Goal: Obtain resource: Obtain resource

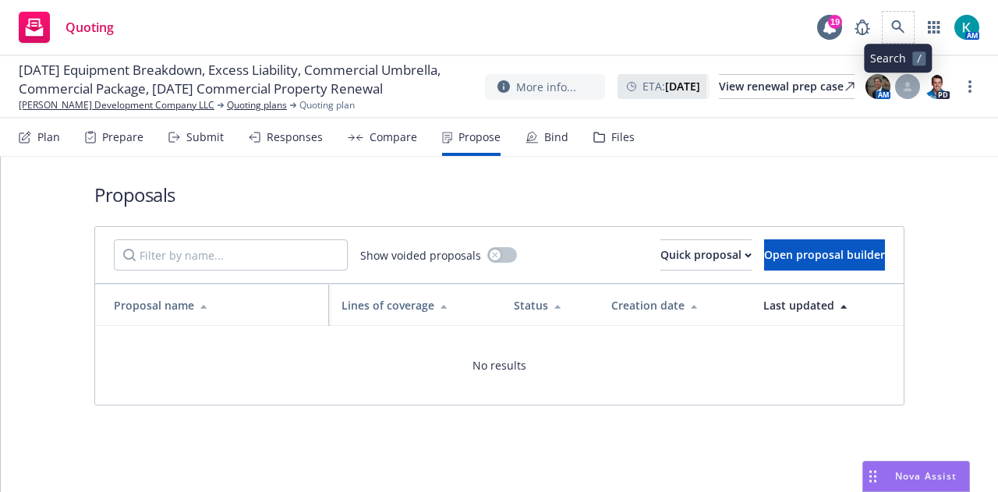
click at [887, 40] on span at bounding box center [898, 27] width 31 height 31
click at [908, 6] on div "Quoting 19 AM" at bounding box center [499, 28] width 998 height 56
click at [902, 20] on icon at bounding box center [898, 27] width 14 height 14
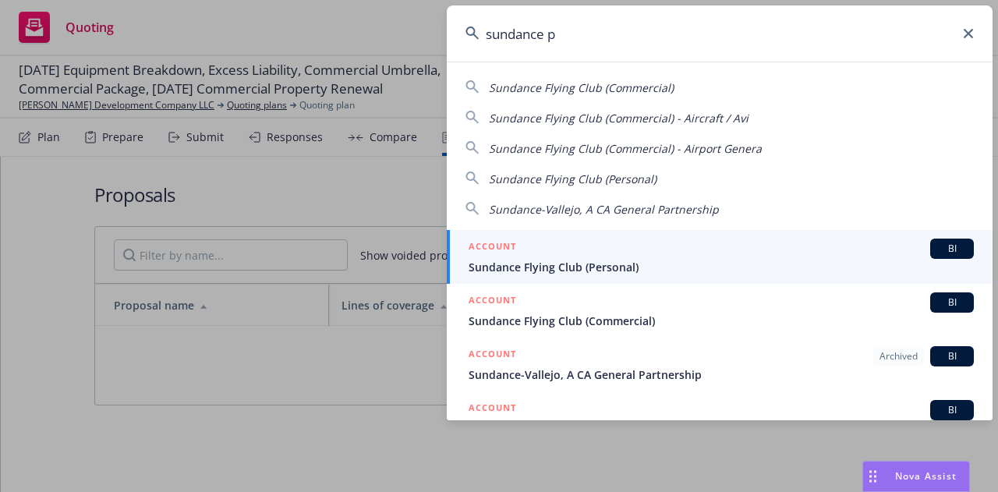
type input "sundance pl"
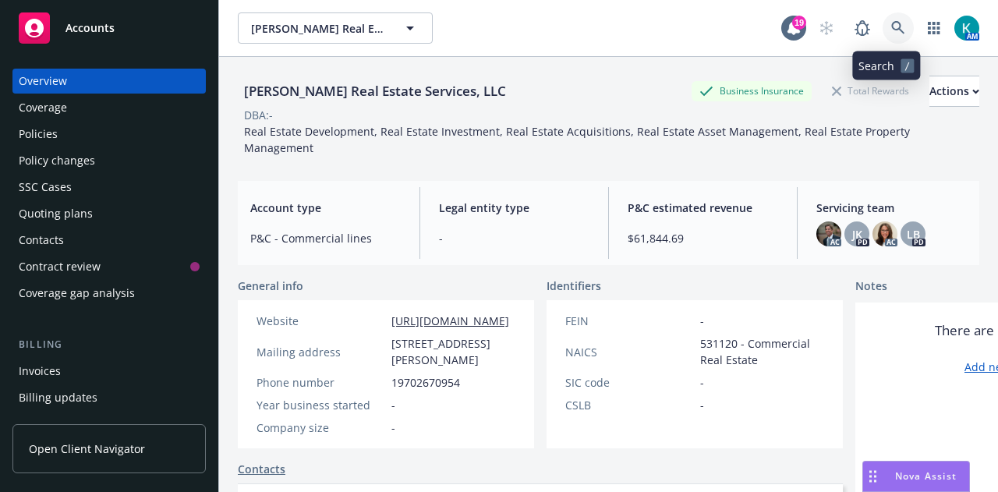
click at [891, 24] on icon at bounding box center [898, 28] width 14 height 14
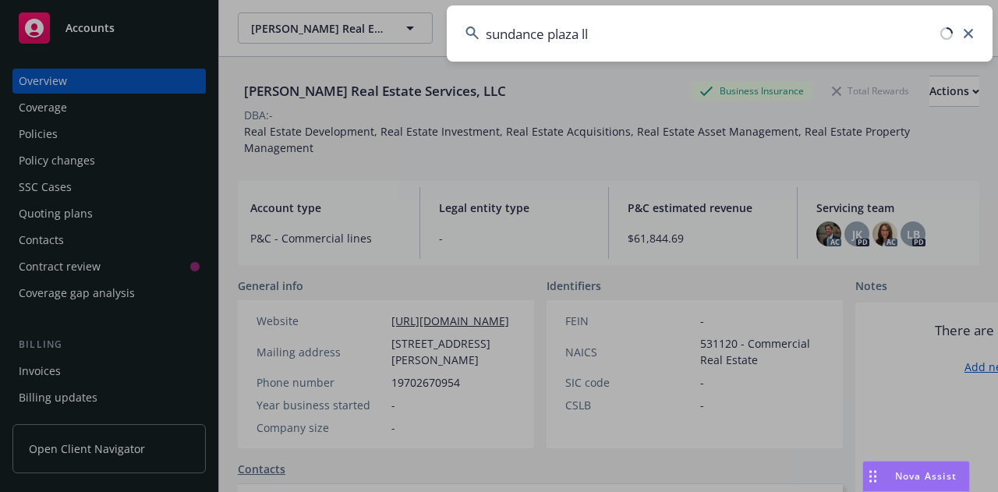
type input "sundance plaza llc"
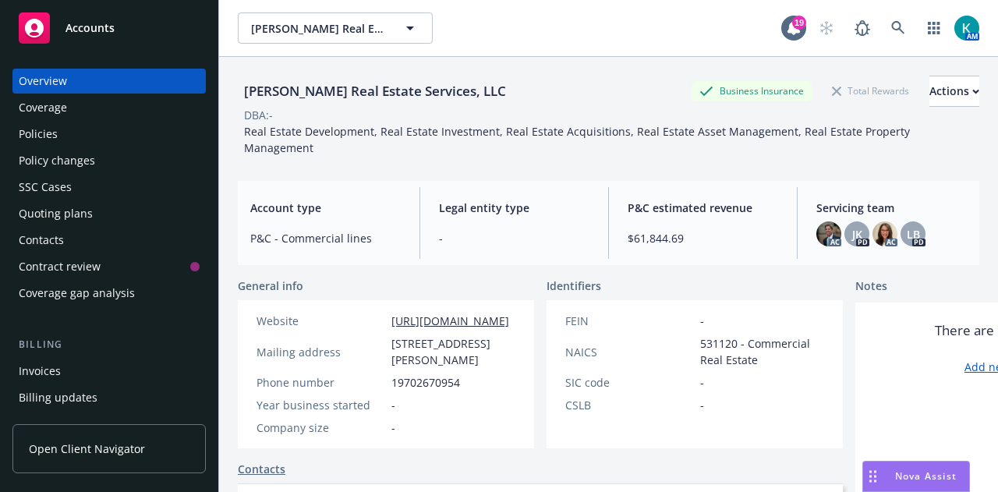
click at [65, 131] on div "Policies" at bounding box center [109, 134] width 181 height 25
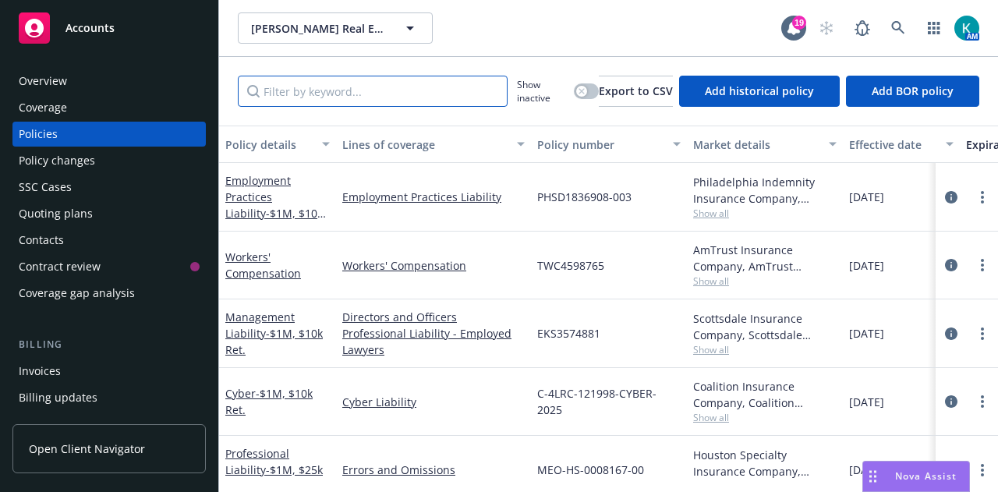
click at [322, 93] on input "Filter by keyword..." at bounding box center [373, 91] width 270 height 31
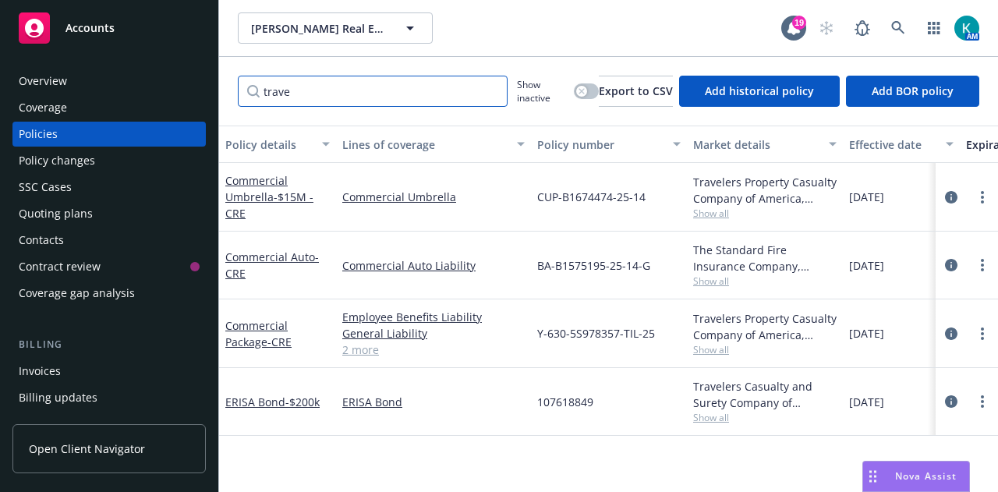
type input "trave"
click at [357, 349] on link "2 more" at bounding box center [433, 350] width 182 height 16
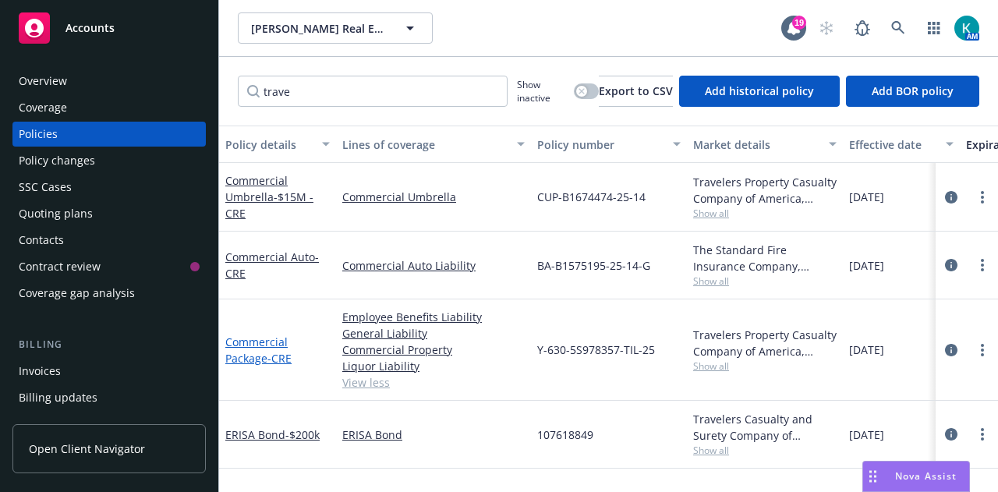
click at [271, 351] on span "- CRE" at bounding box center [279, 358] width 24 height 15
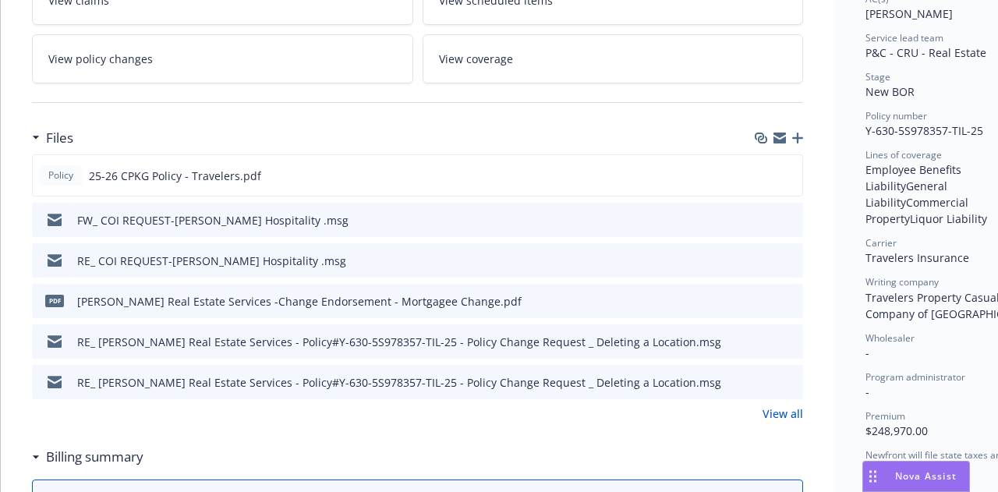
scroll to position [376, 0]
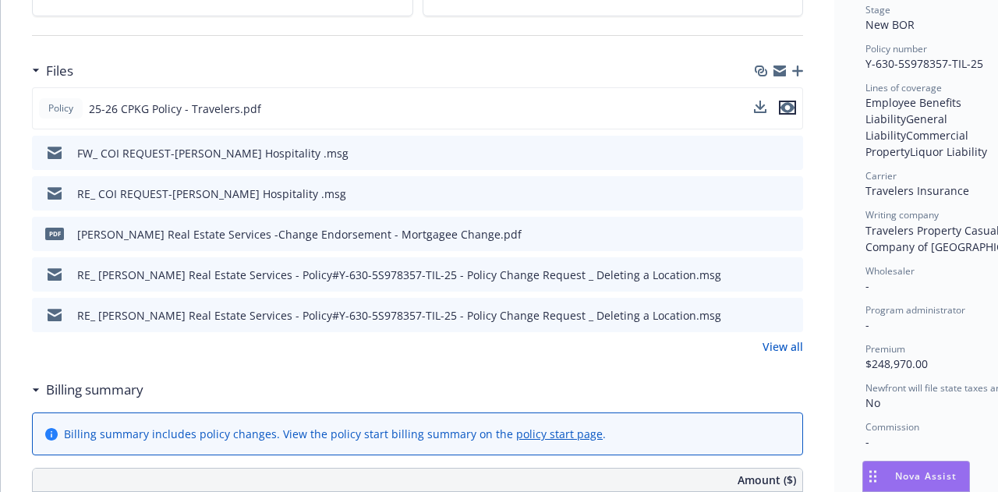
click at [792, 104] on icon "preview file" at bounding box center [788, 107] width 14 height 11
click at [792, 341] on link "View all" at bounding box center [783, 346] width 41 height 16
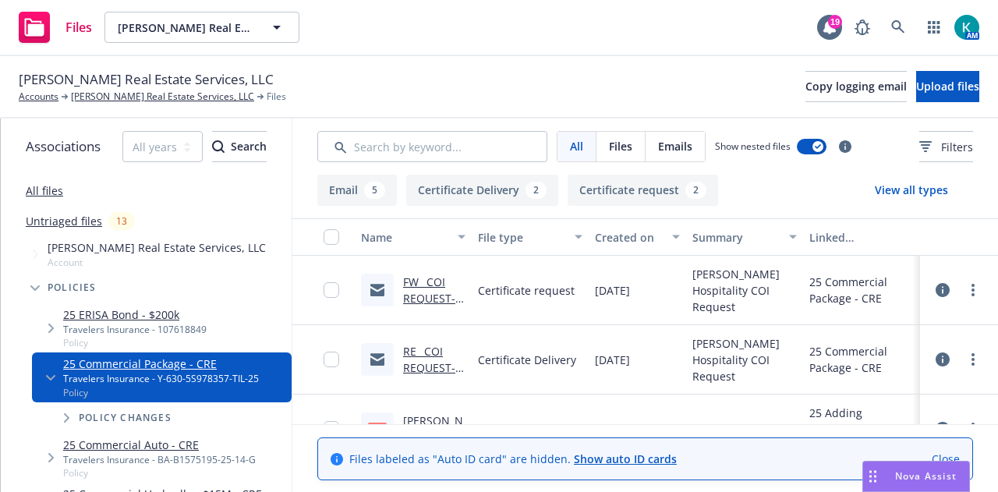
scroll to position [12, 0]
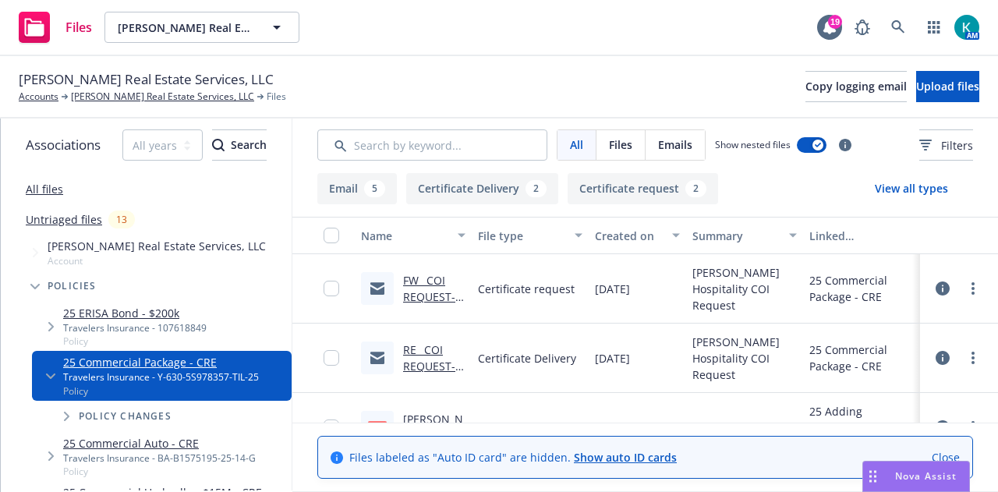
click at [880, 324] on div "25 Commercial Package - CRE" at bounding box center [861, 358] width 117 height 69
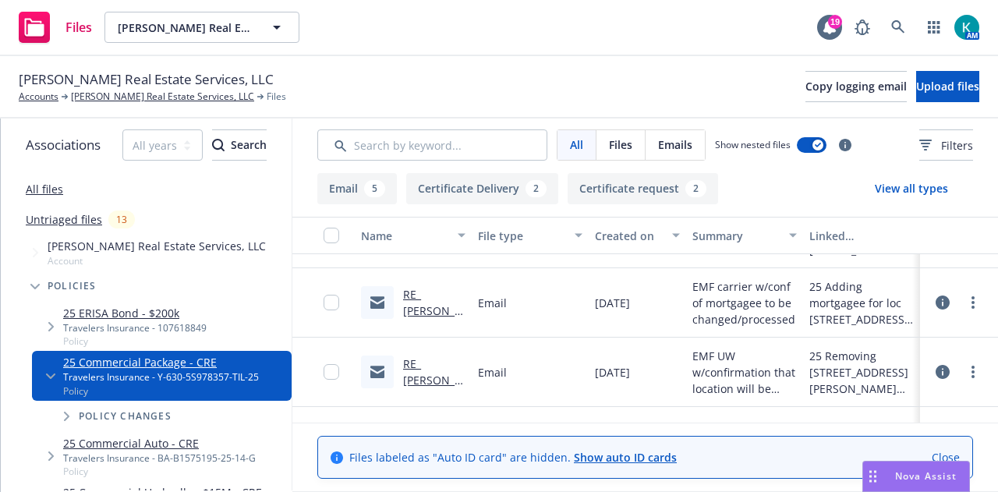
scroll to position [218, 0]
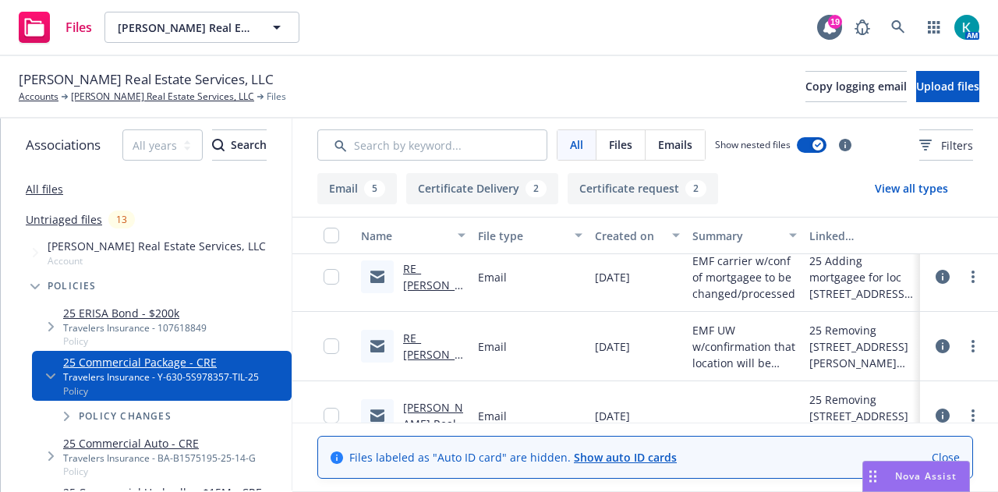
click at [432, 275] on link "RE_ Brinkman Real Estate Services - Policy#Y-630-5S978357-TIL-25 - Policy Chang…" at bounding box center [434, 383] width 62 height 244
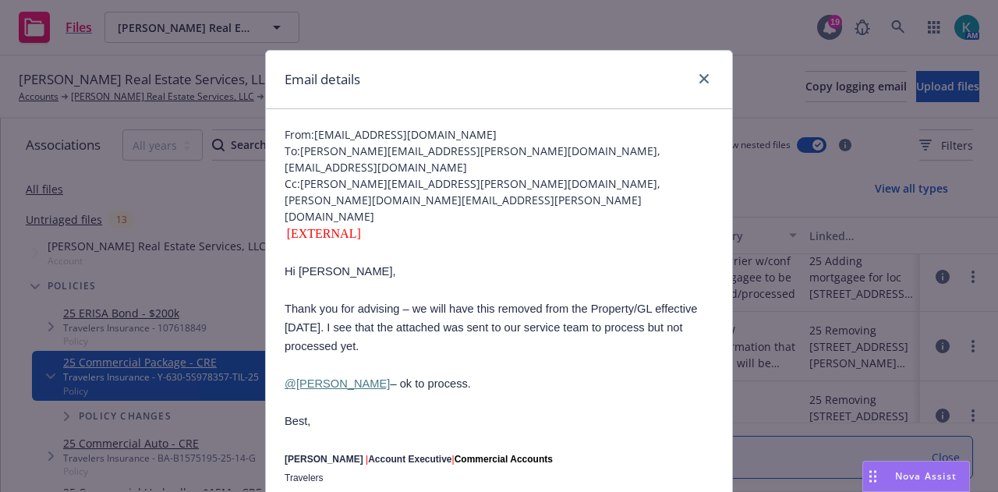
scroll to position [0, 0]
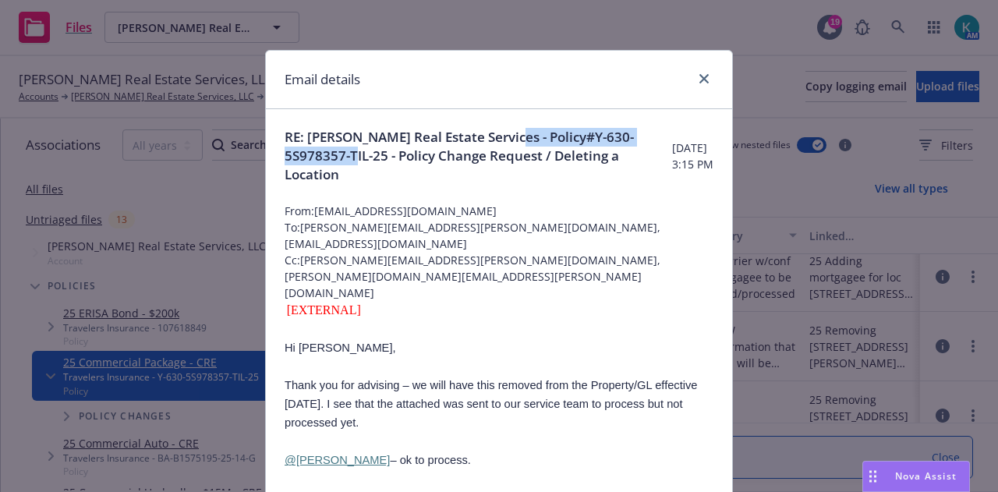
drag, startPoint x: 380, startPoint y: 156, endPoint x: 507, endPoint y: 127, distance: 130.3
click at [507, 128] on span "RE: Brinkman Real Estate Services - Policy#Y-630-5S978357-TIL-25 - Policy Chang…" at bounding box center [479, 156] width 388 height 56
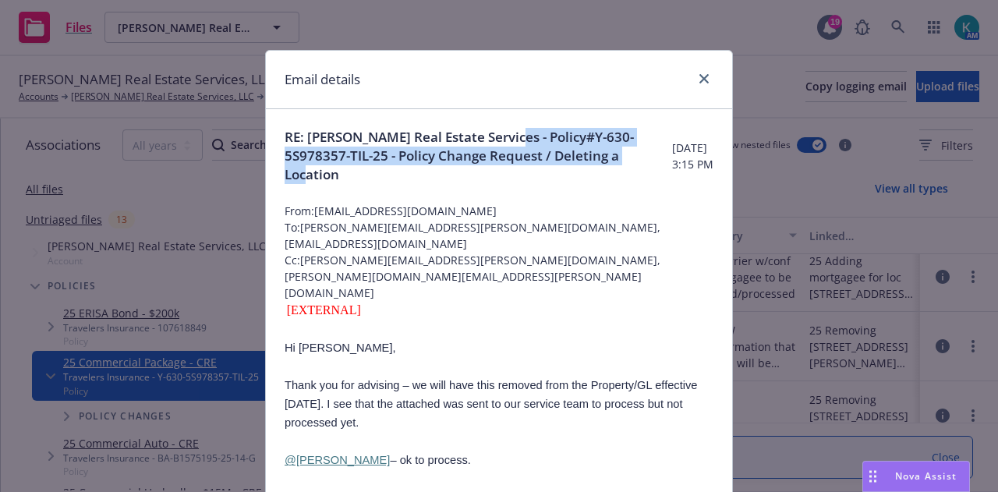
drag, startPoint x: 372, startPoint y: 172, endPoint x: 506, endPoint y: 129, distance: 140.8
click at [506, 129] on span "RE: Brinkman Real Estate Services - Policy#Y-630-5S978357-TIL-25 - Policy Chang…" at bounding box center [479, 156] width 388 height 56
copy span "Policy#Y-630-5S978357-TIL-25 - Policy Change Request / Deleting a Location"
